Goal: Task Accomplishment & Management: Use online tool/utility

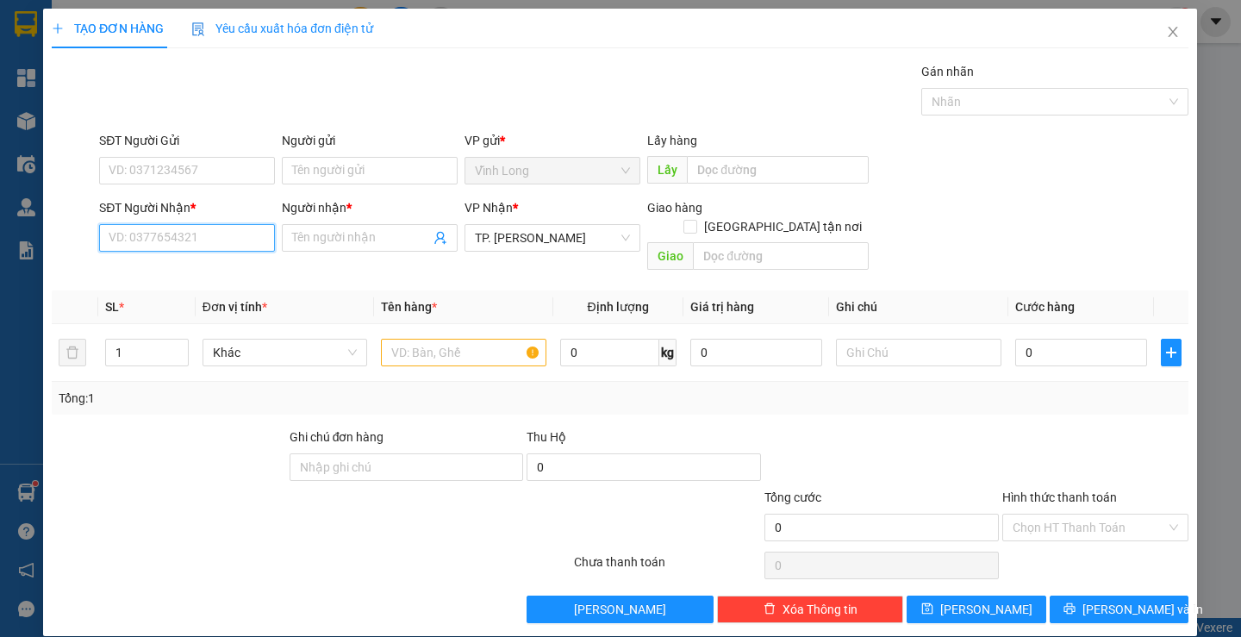
click at [207, 235] on input "SĐT Người Nhận *" at bounding box center [188, 238] width 176 height 28
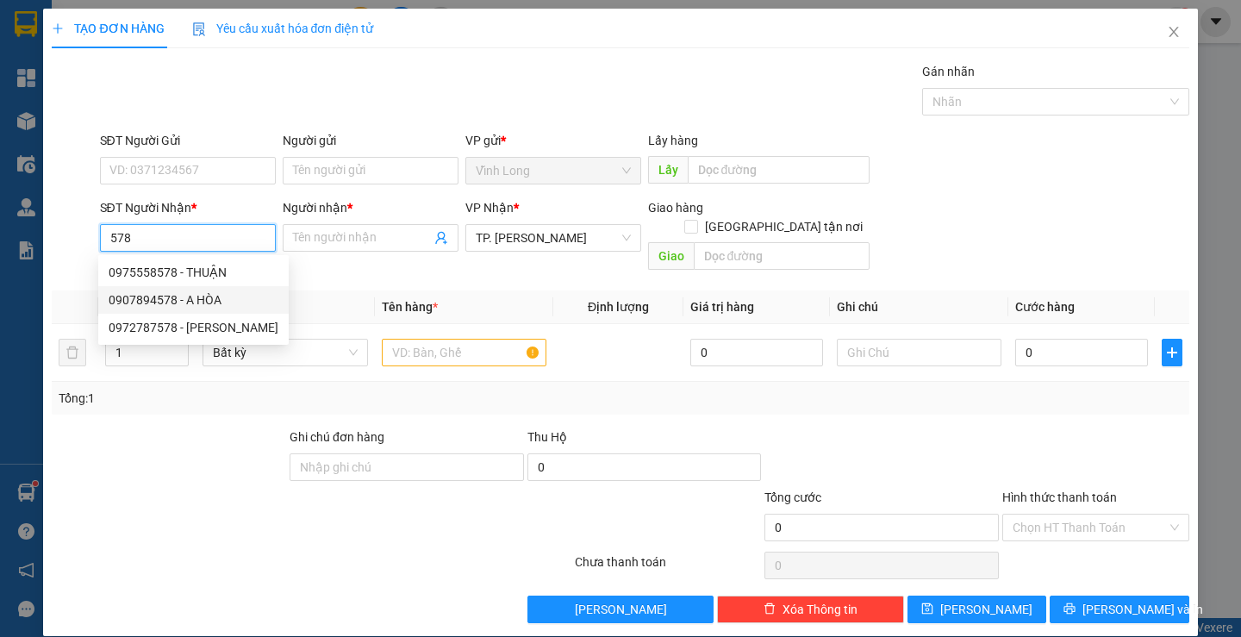
click at [200, 296] on div "0907894578 - A HÒA" at bounding box center [194, 300] width 170 height 19
type input "0907894578"
type input "A HÒA"
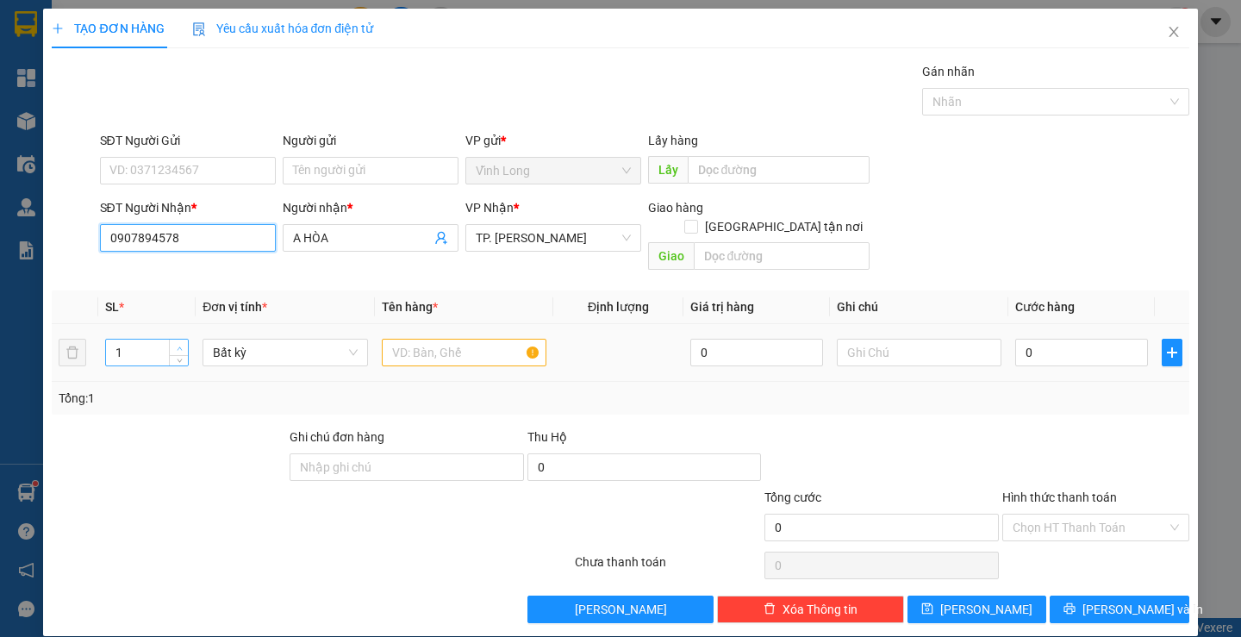
type input "0907894578"
click at [170, 340] on span "Increase Value" at bounding box center [178, 348] width 19 height 16
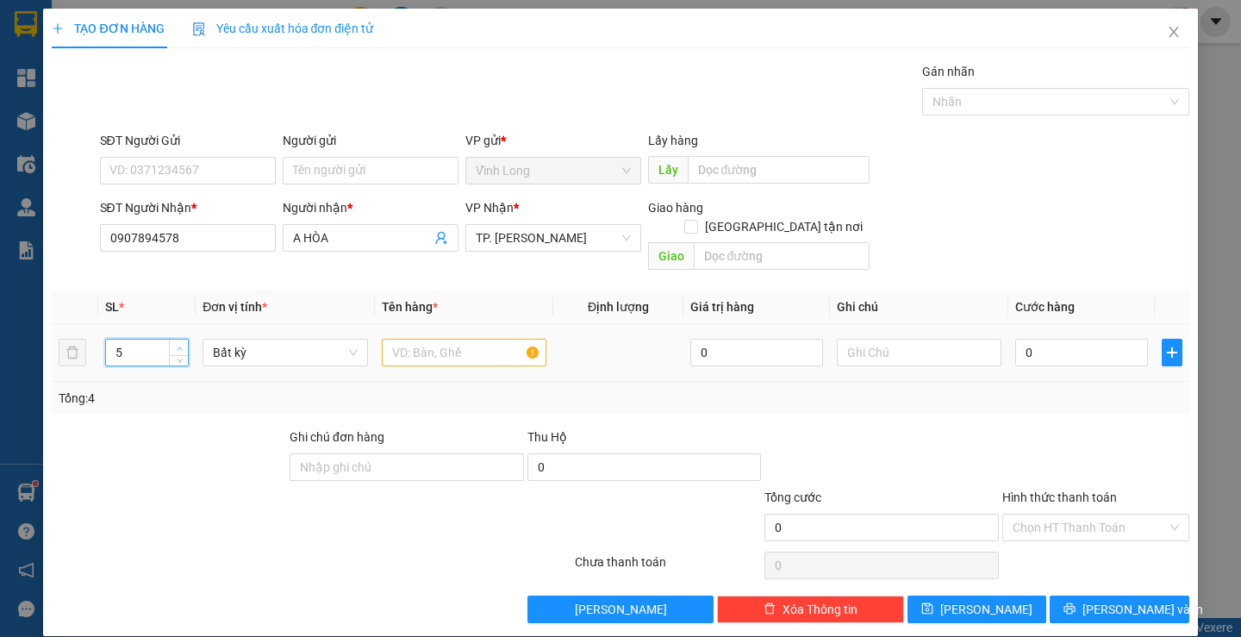
type input "6"
click at [170, 340] on span "Increase Value" at bounding box center [178, 348] width 19 height 16
click at [444, 339] on input "text" at bounding box center [464, 353] width 165 height 28
type input "6 BAO"
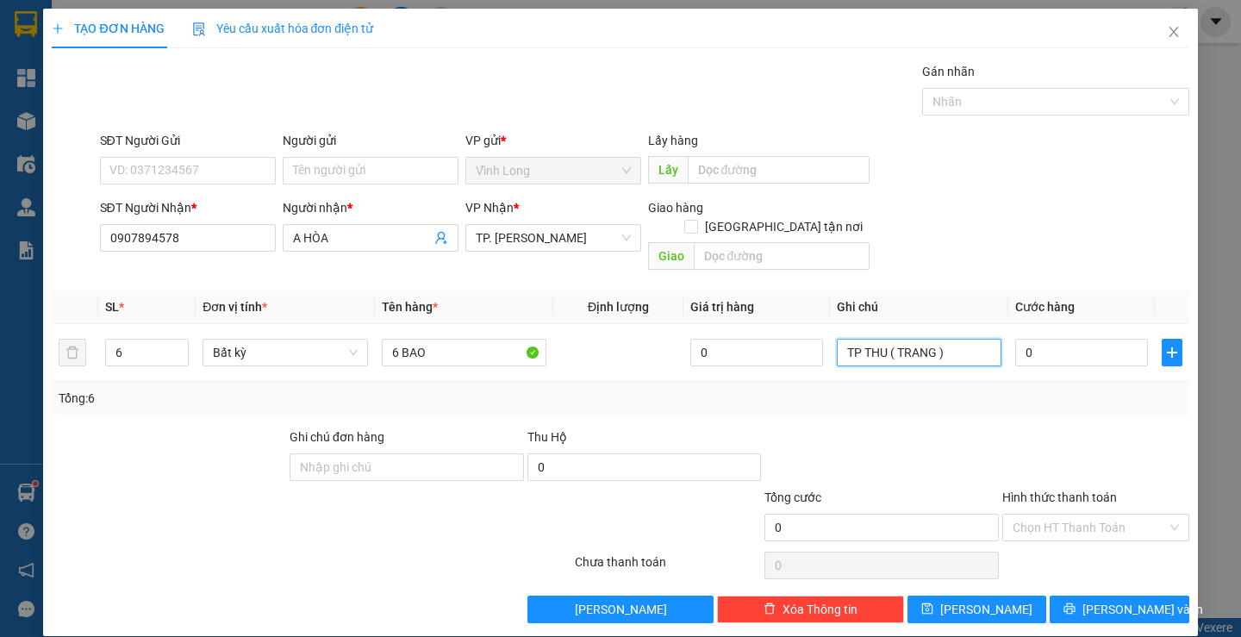
type input "TP THU ( TRANG )"
click at [1116, 574] on div "Transit Pickup Surcharge Ids Transit Deliver Surcharge Ids Transit Deliver Surc…" at bounding box center [620, 342] width 1137 height 561
click at [1110, 600] on span "[PERSON_NAME] và In" at bounding box center [1143, 609] width 121 height 19
